Goal: Information Seeking & Learning: Check status

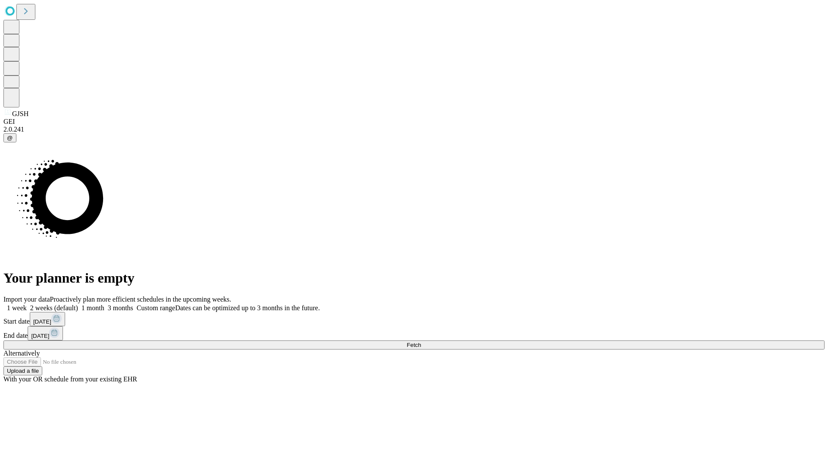
click at [421, 341] on span "Fetch" at bounding box center [414, 344] width 14 height 6
